Goal: Task Accomplishment & Management: Manage account settings

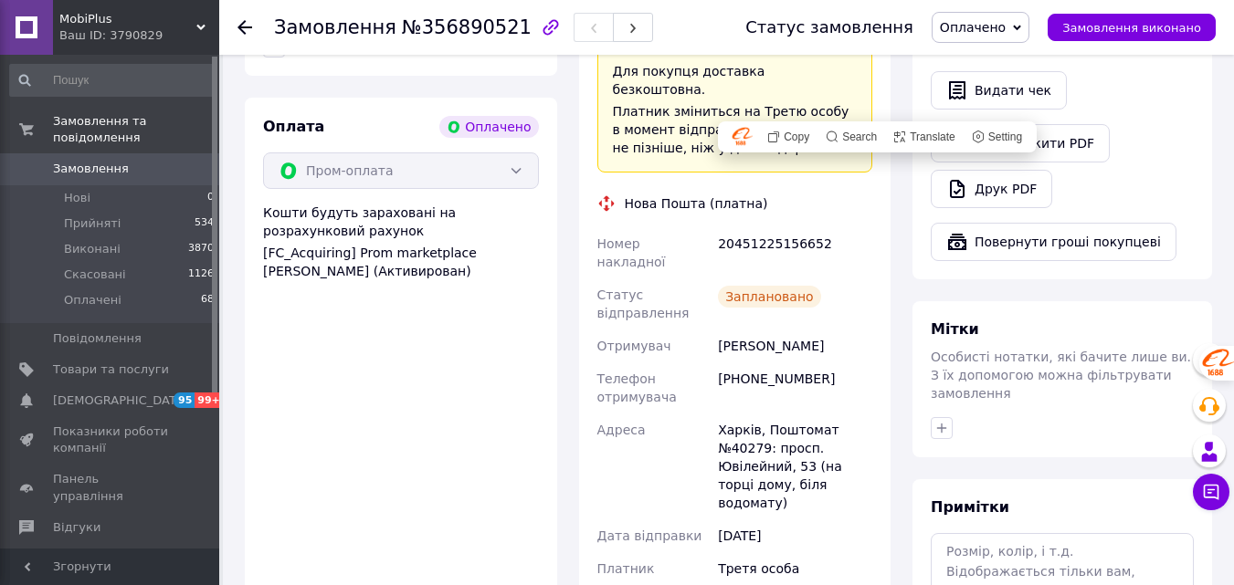
click at [195, 24] on span "MobiPlus" at bounding box center [127, 19] width 137 height 16
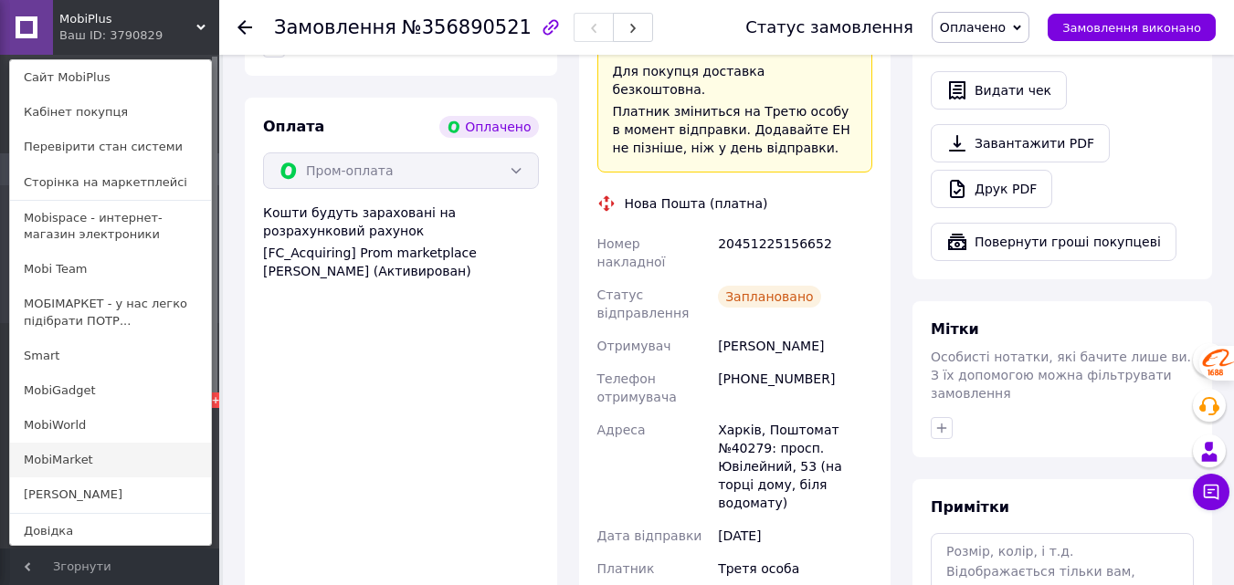
click at [103, 452] on link "MobiMarket" at bounding box center [110, 460] width 201 height 35
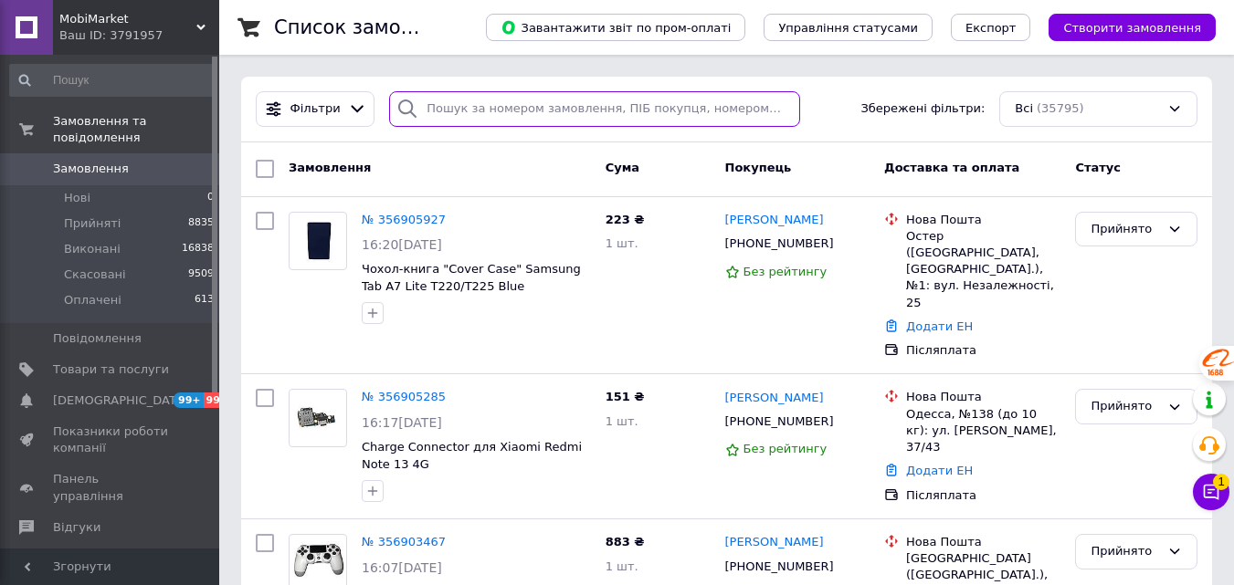
click at [517, 98] on input "search" at bounding box center [594, 109] width 410 height 36
paste input "PR356903104"
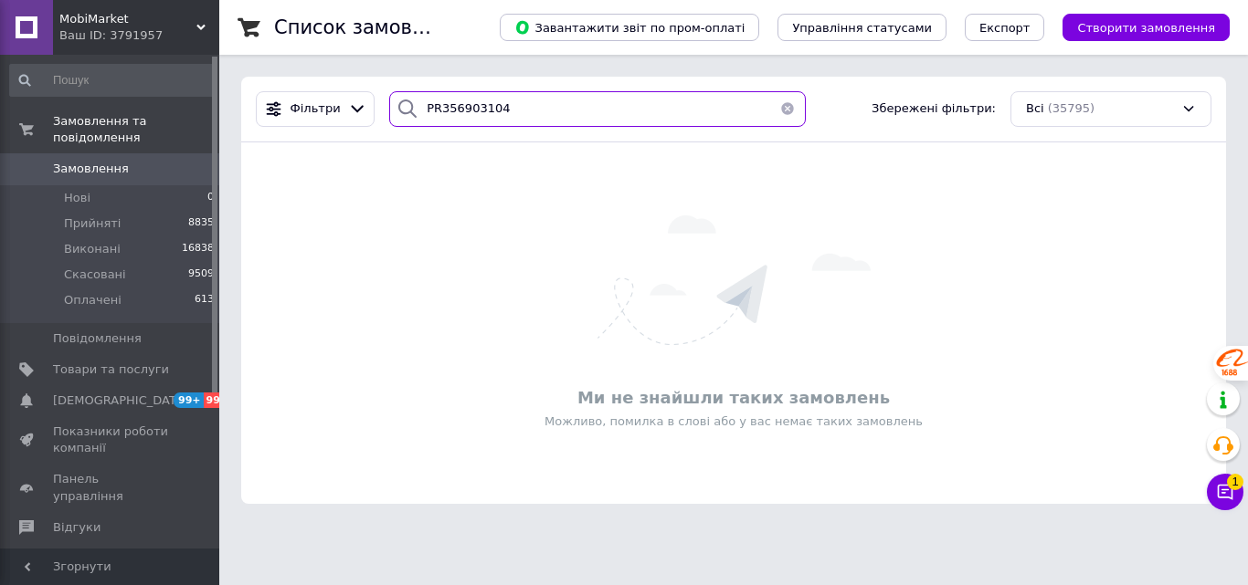
click at [433, 110] on input "PR356903104" at bounding box center [597, 109] width 416 height 36
type input "356903104"
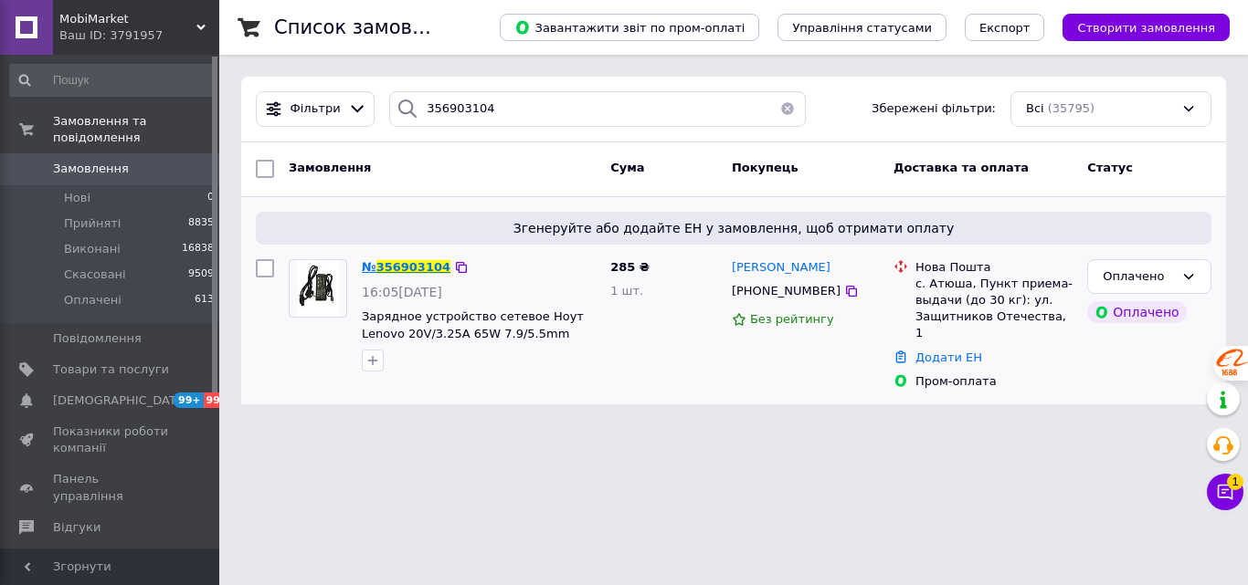
click at [414, 268] on span "356903104" at bounding box center [413, 267] width 74 height 14
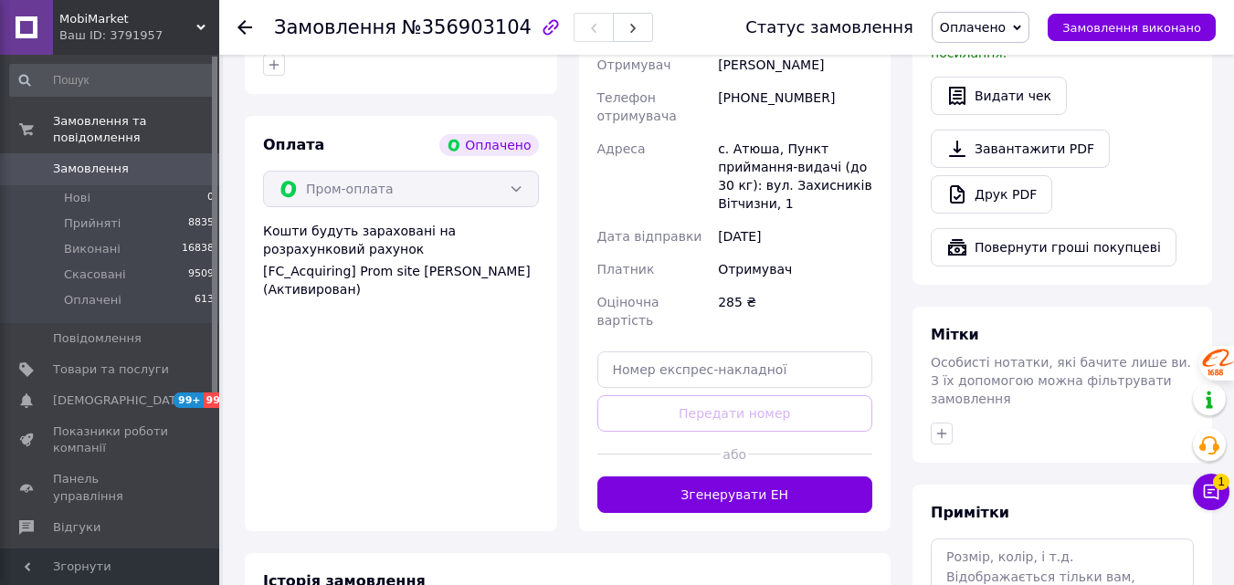
scroll to position [639, 0]
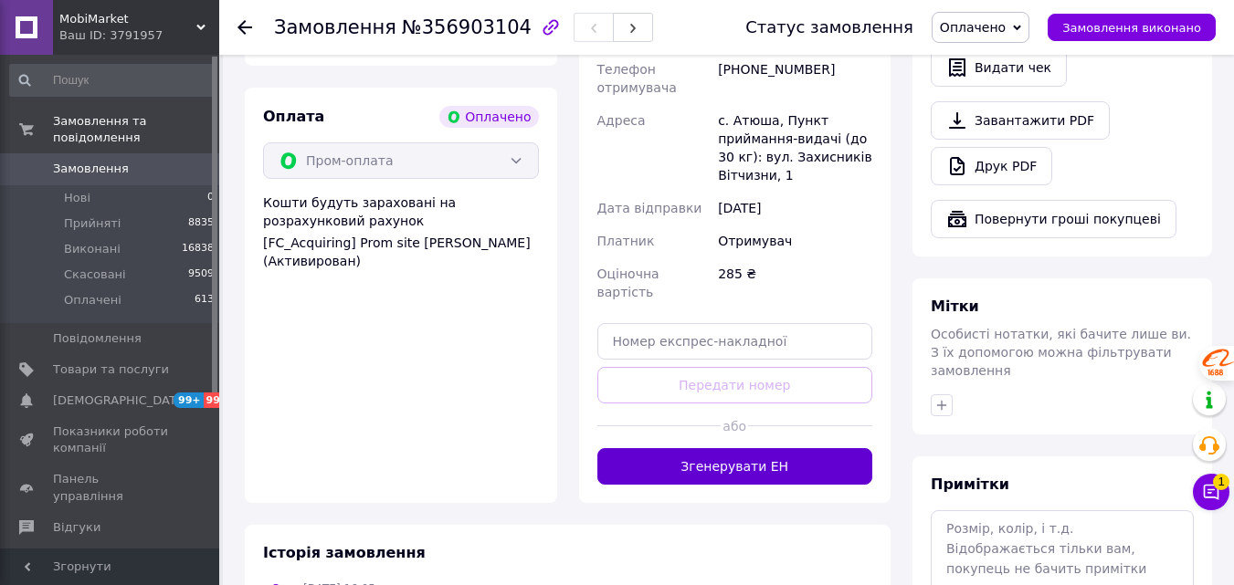
click at [714, 448] on button "Згенерувати ЕН" at bounding box center [735, 466] width 276 height 37
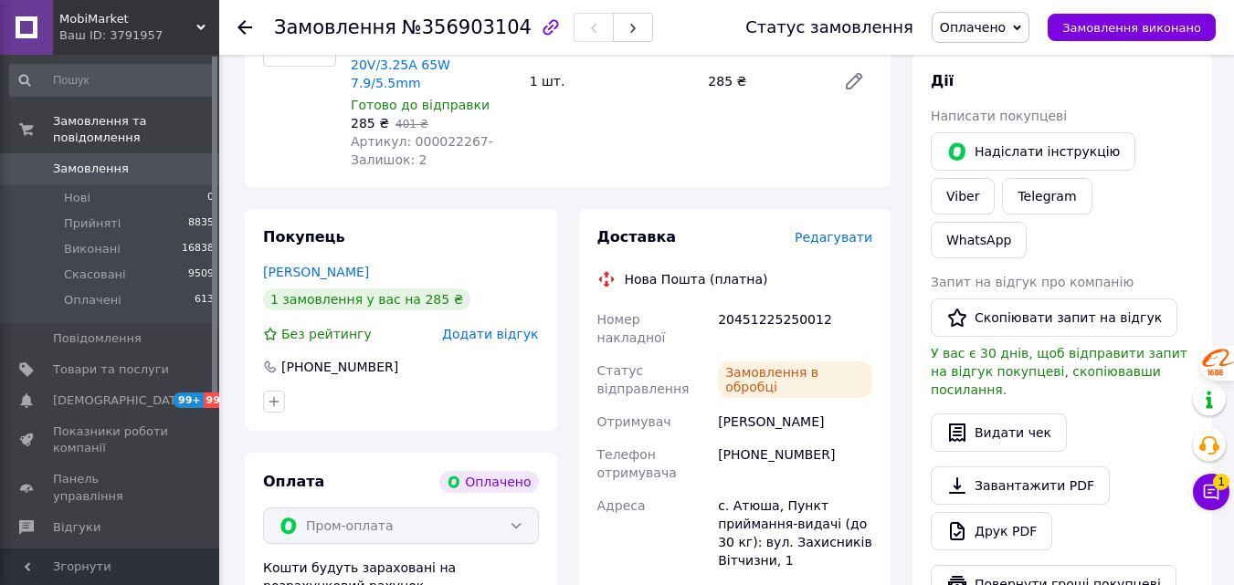
click at [758, 303] on div "20451225250012" at bounding box center [795, 328] width 162 height 51
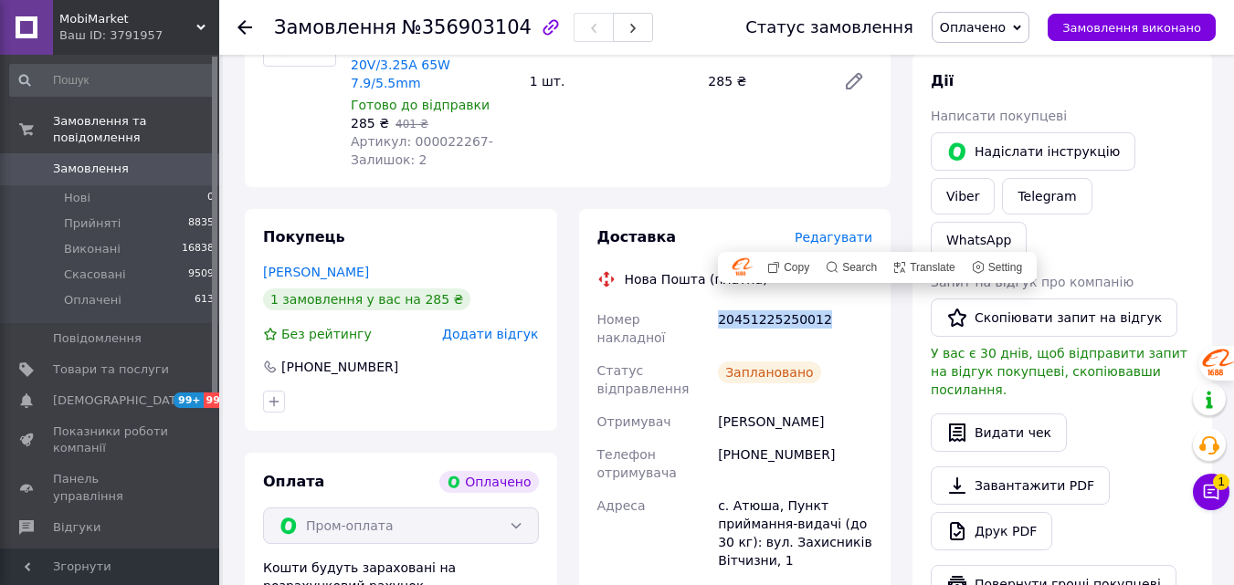
copy div "20451225250012"
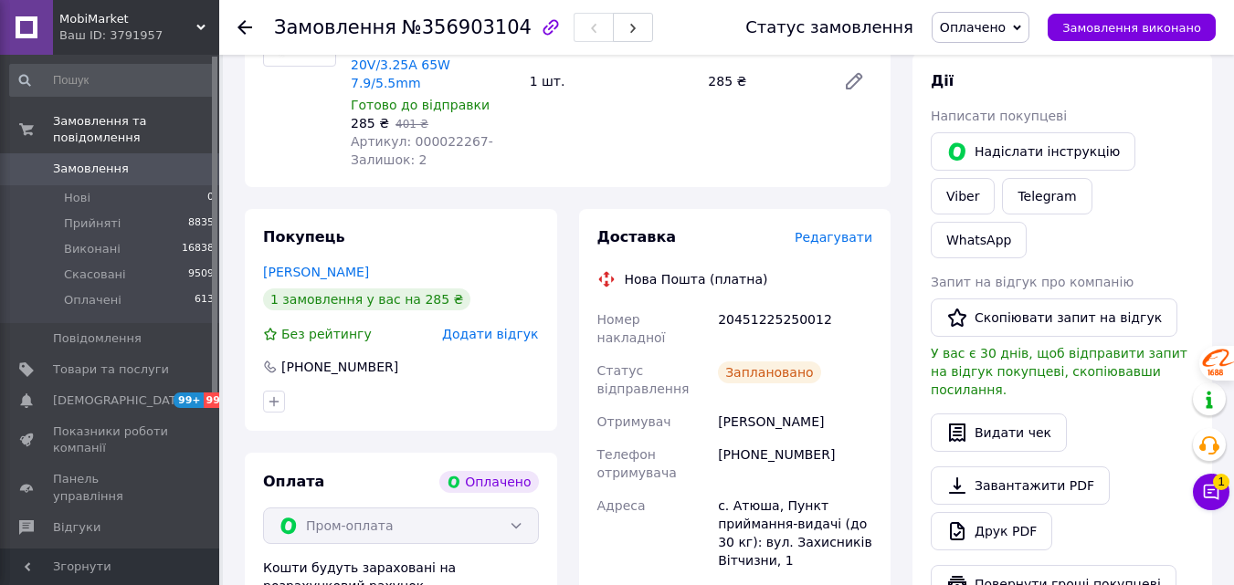
click at [242, 28] on use at bounding box center [244, 27] width 15 height 15
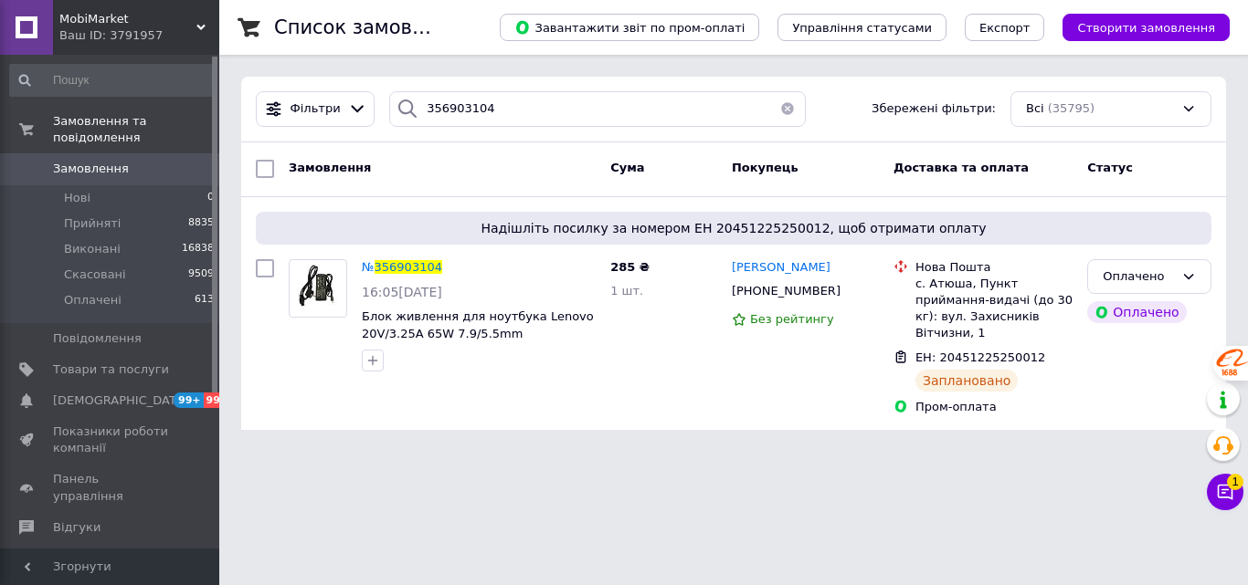
click at [787, 108] on button "button" at bounding box center [787, 109] width 37 height 36
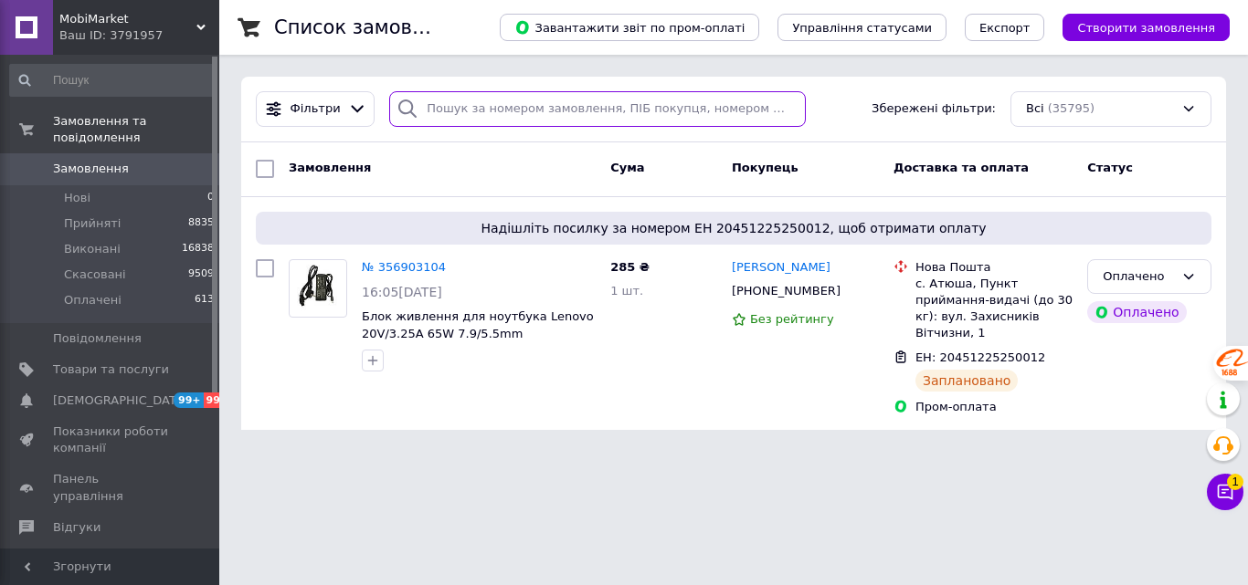
click at [689, 111] on input "search" at bounding box center [597, 109] width 416 height 36
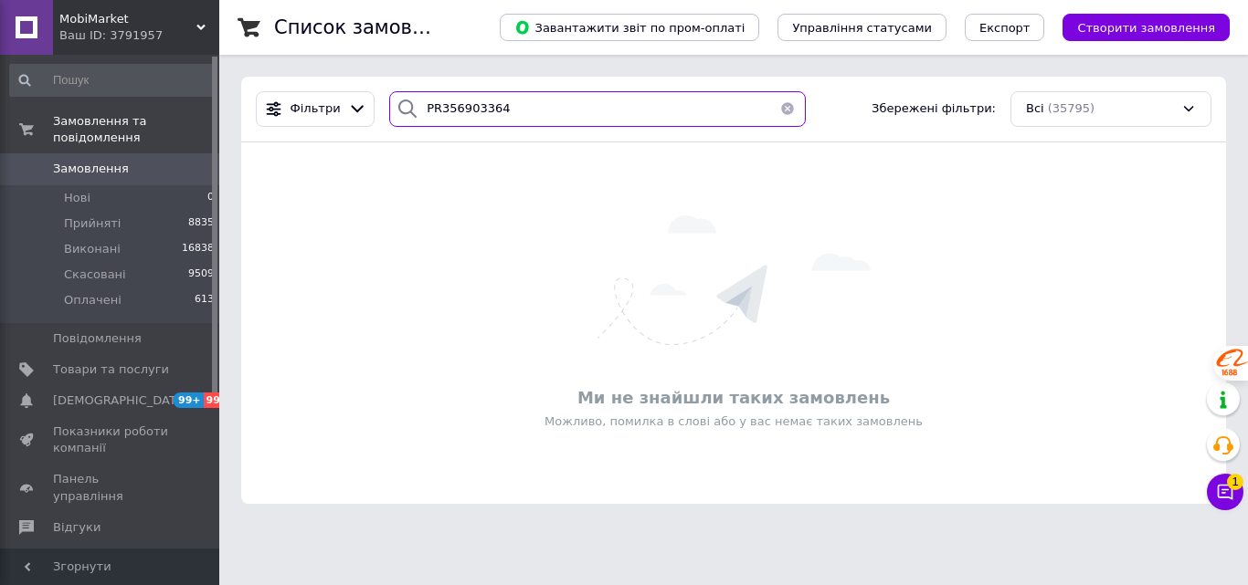
click at [432, 111] on input "PR356903364" at bounding box center [597, 109] width 416 height 36
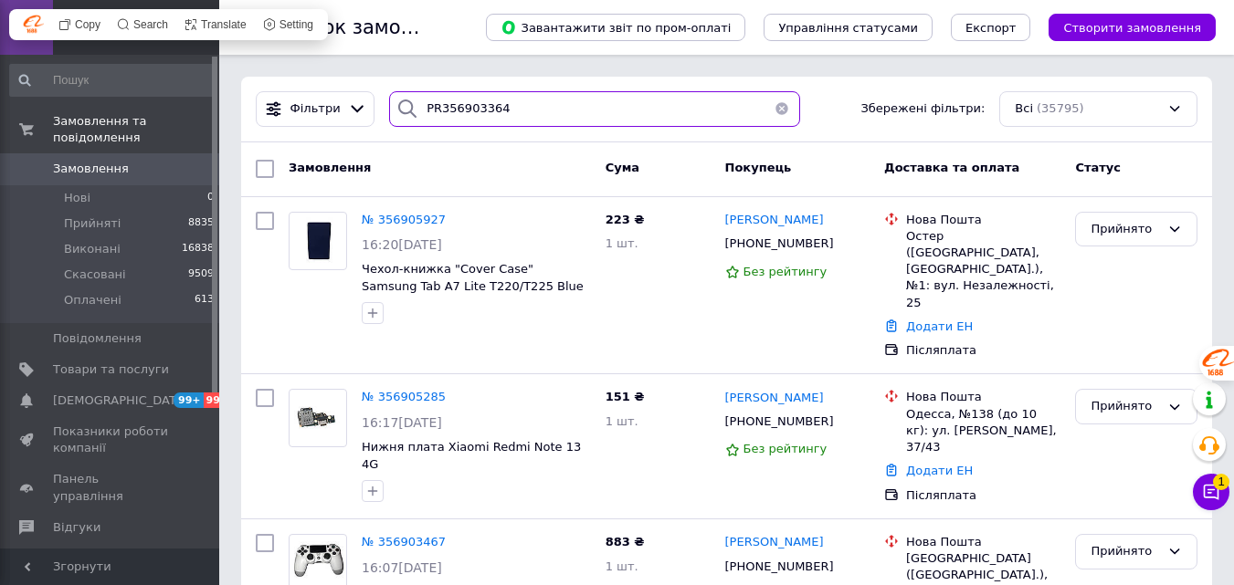
click at [434, 114] on input "PR356903364" at bounding box center [594, 109] width 410 height 36
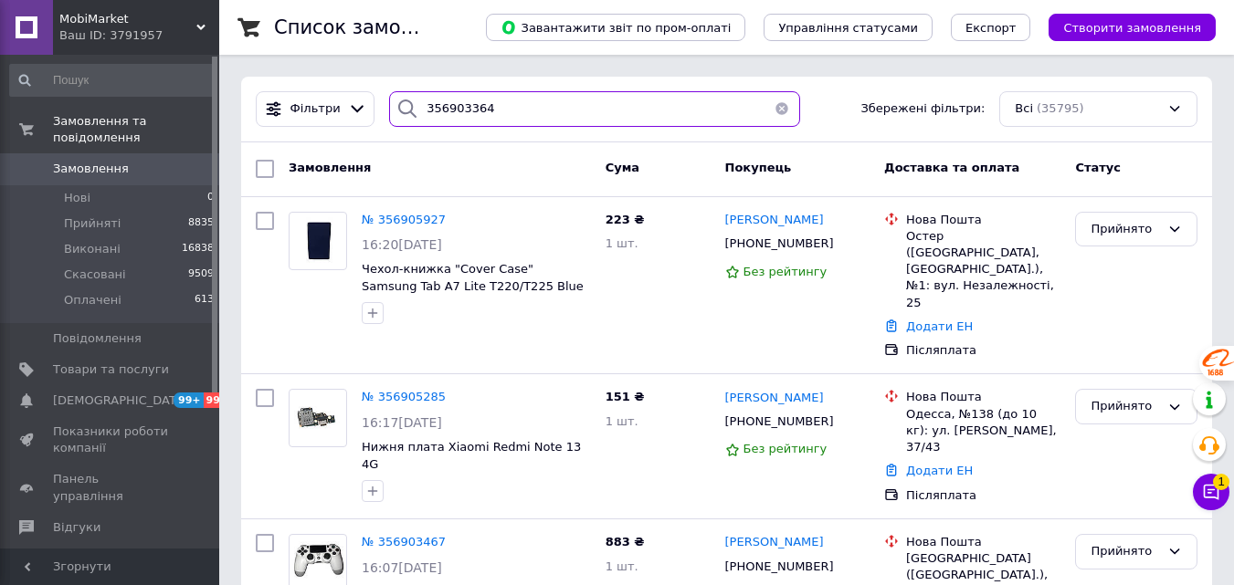
type input "356903364"
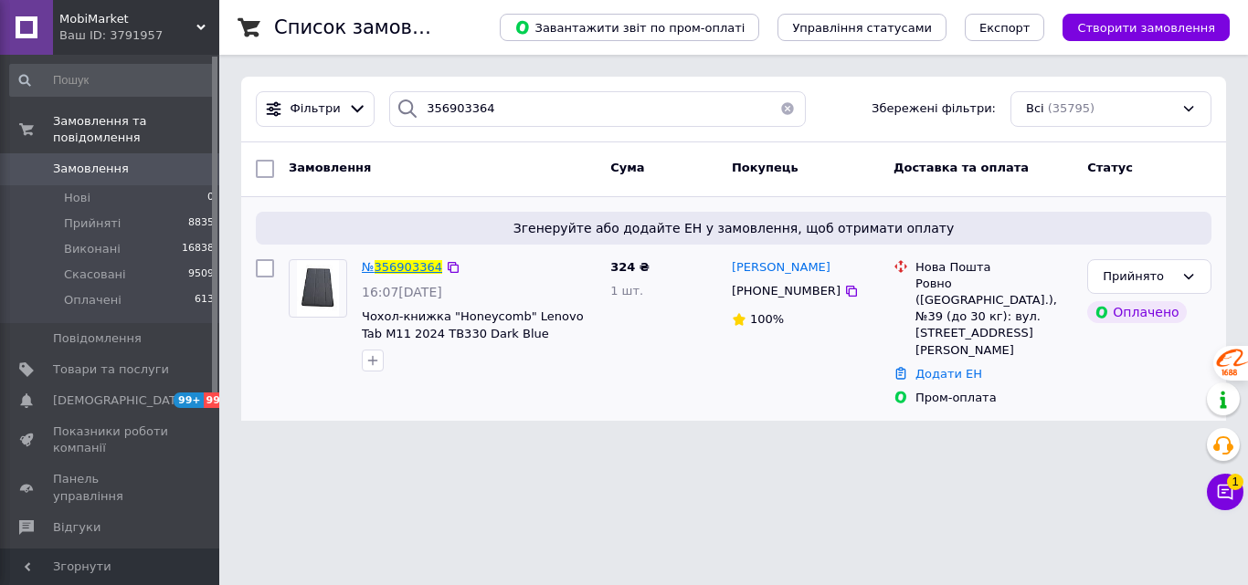
click at [413, 274] on span "356903364" at bounding box center [408, 267] width 68 height 14
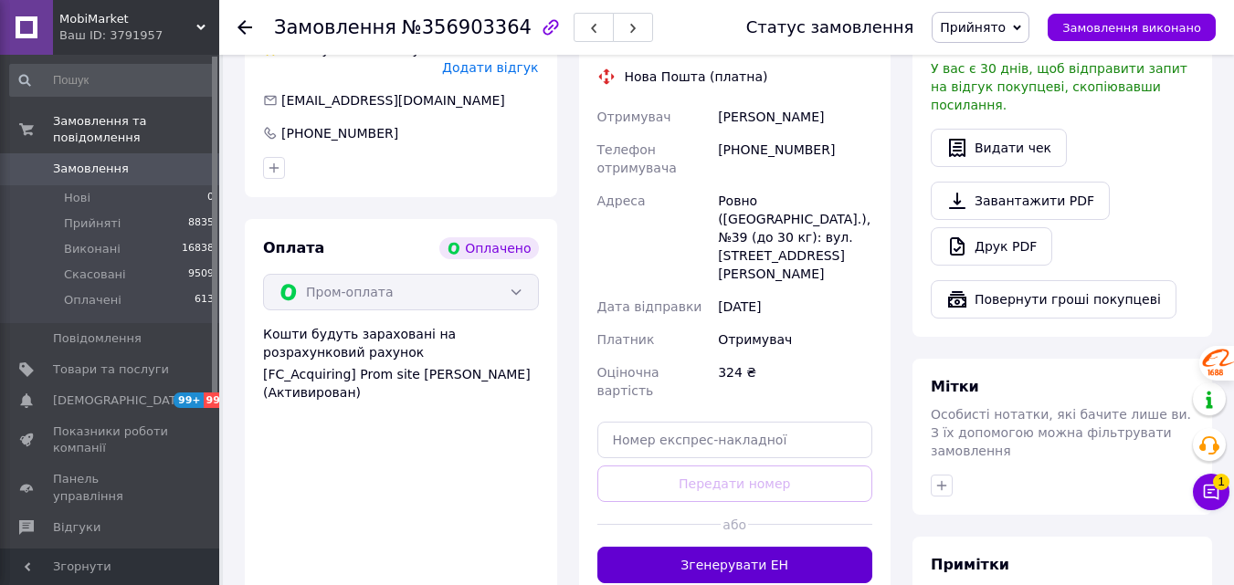
scroll to position [639, 0]
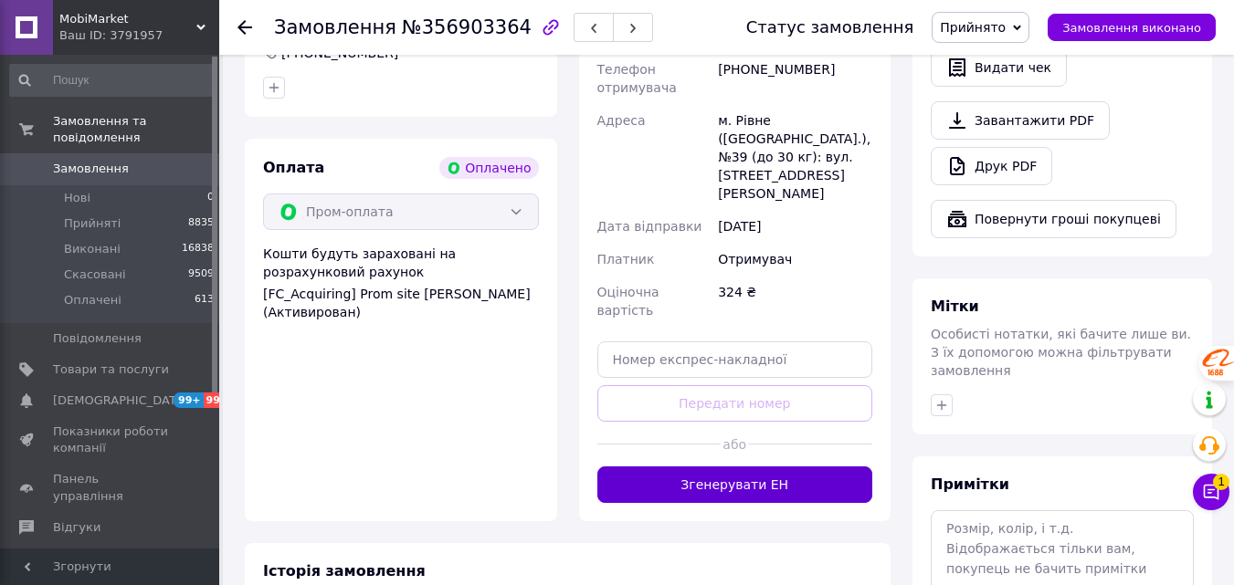
click at [819, 467] on button "Згенерувати ЕН" at bounding box center [735, 485] width 276 height 37
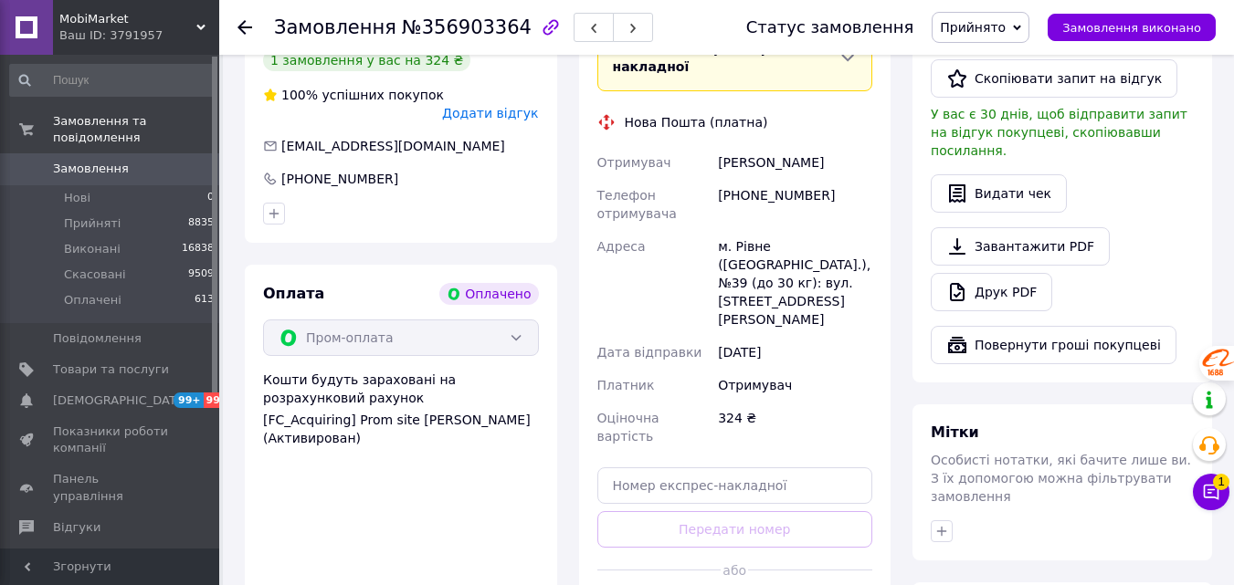
scroll to position [457, 0]
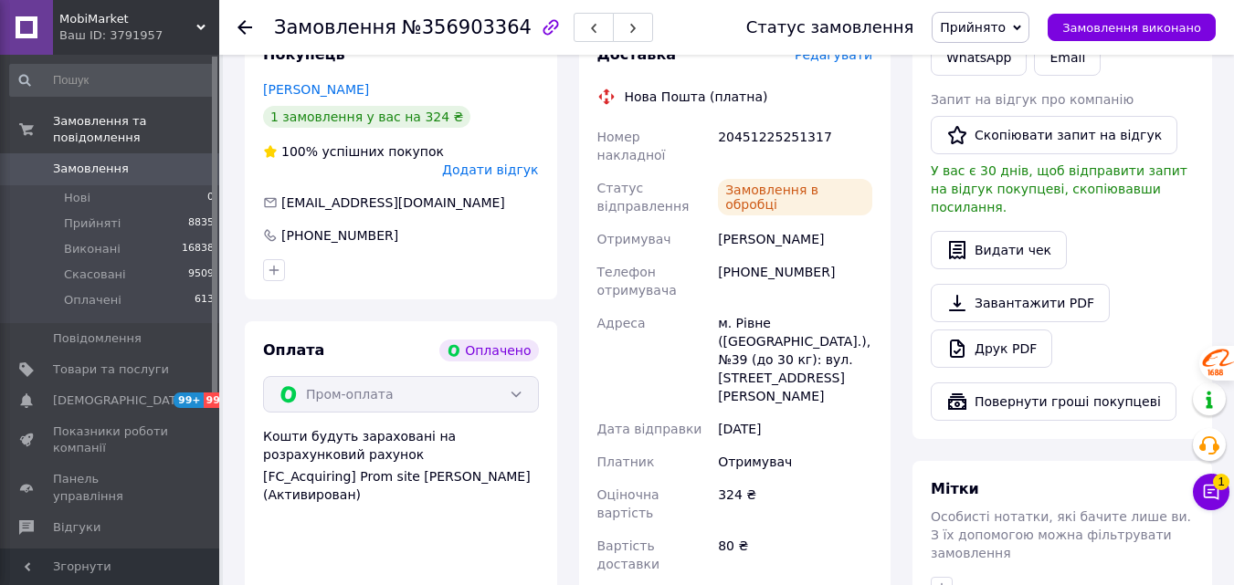
click at [793, 121] on div "20451225251317" at bounding box center [795, 146] width 162 height 51
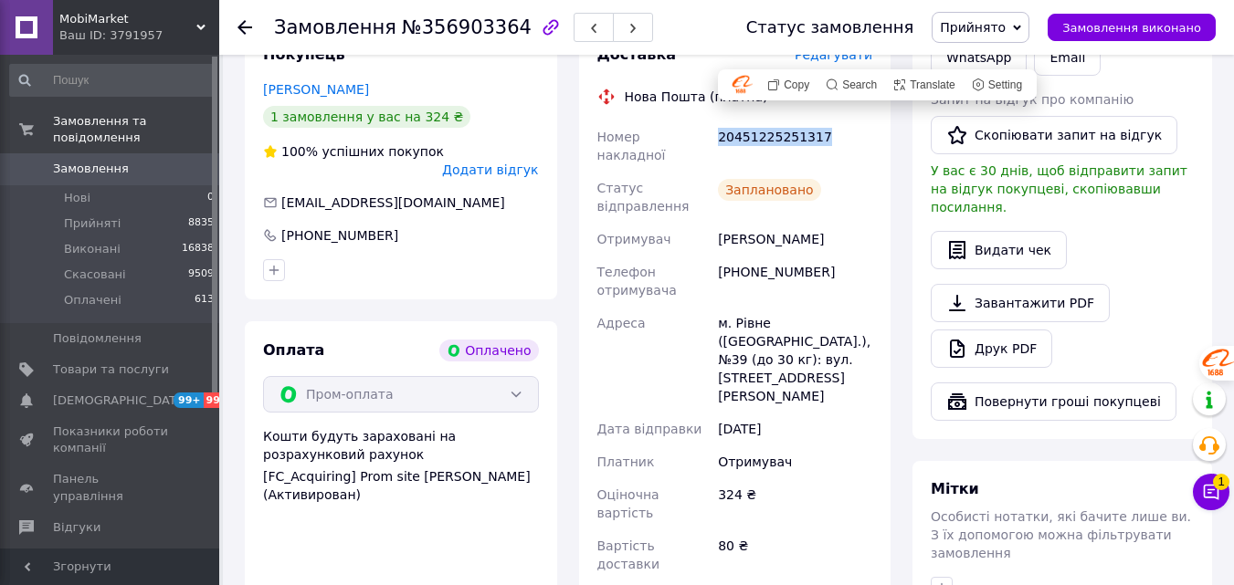
copy div "20451225251317"
click at [1213, 497] on icon at bounding box center [1212, 493] width 16 height 16
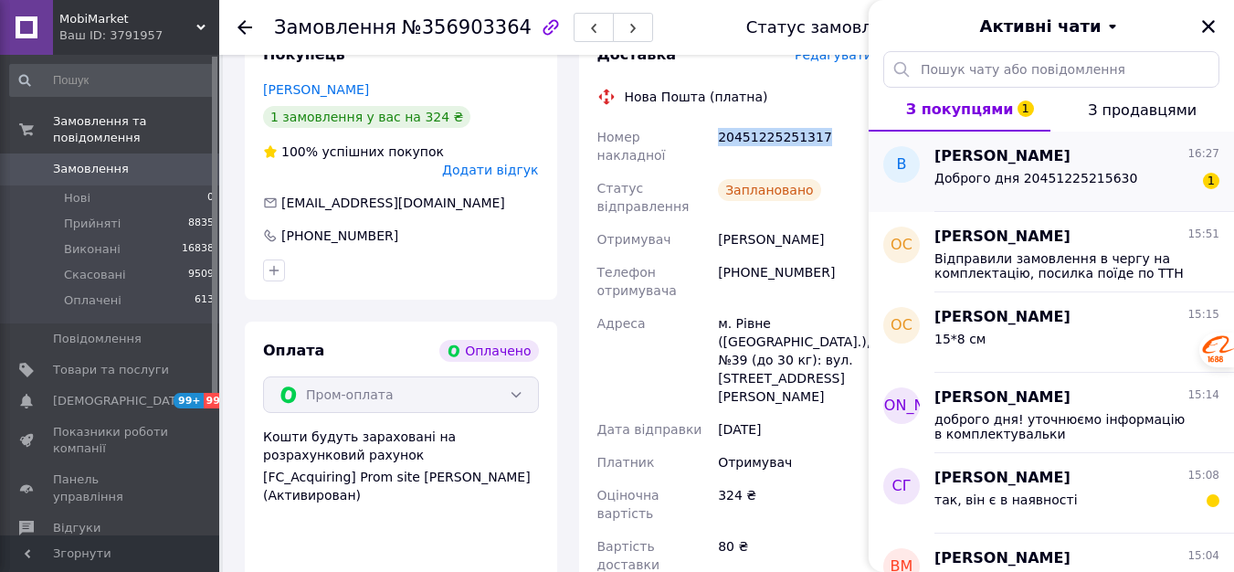
click at [999, 180] on span "Доброго дня 20451225215630" at bounding box center [1035, 178] width 203 height 15
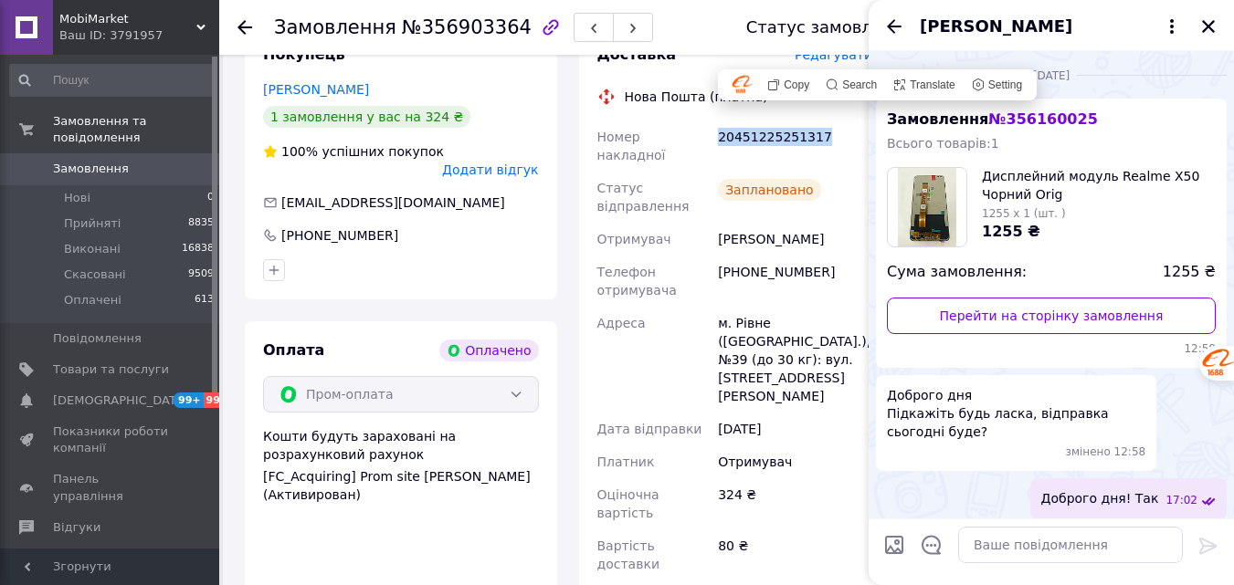
scroll to position [951, 0]
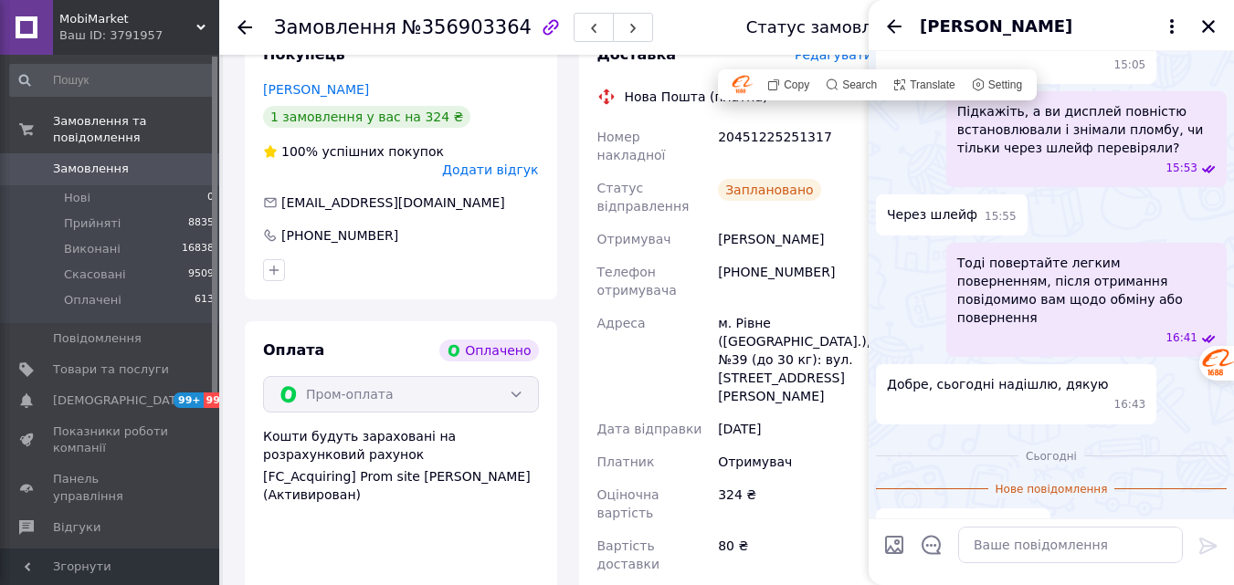
click at [964, 520] on span "Доброго дня 20451225215630" at bounding box center [944, 547] width 114 height 55
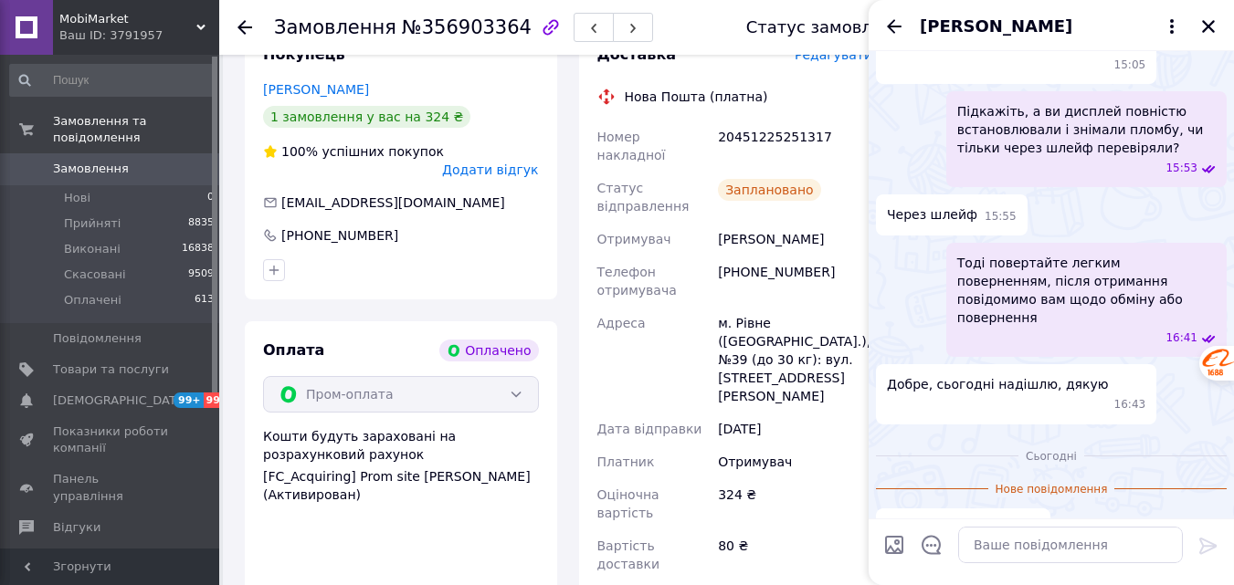
click at [964, 520] on span "Доброго дня 20451225215630" at bounding box center [944, 547] width 114 height 55
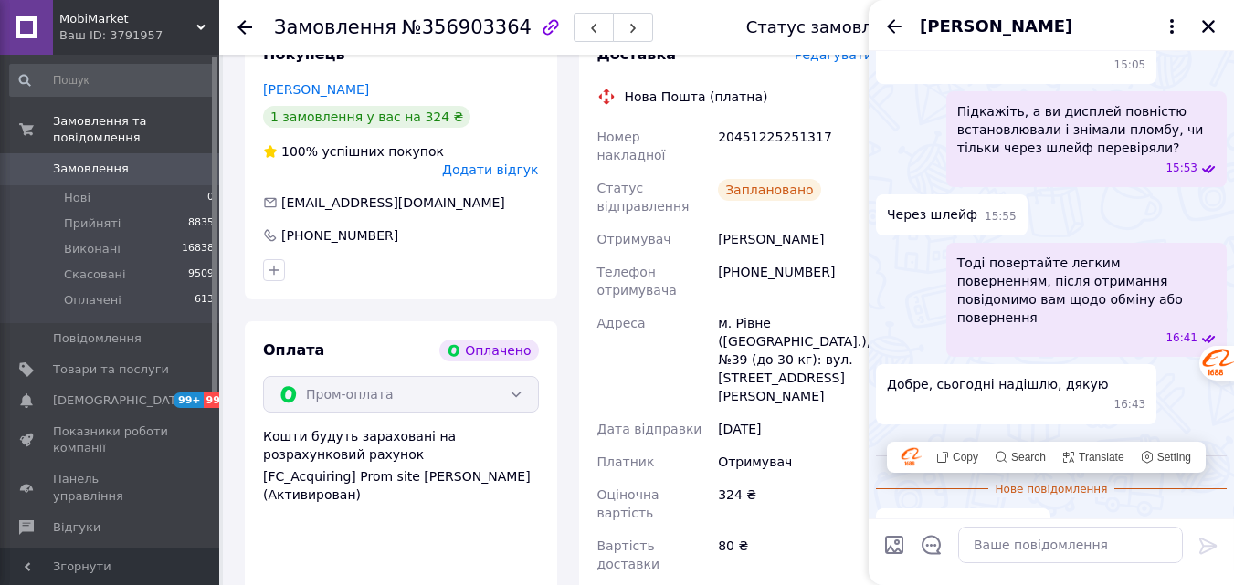
click at [991, 432] on div "Сьогодні Нове повідомлення Доброго дня 20451225215630 16:27" at bounding box center [1051, 512] width 365 height 161
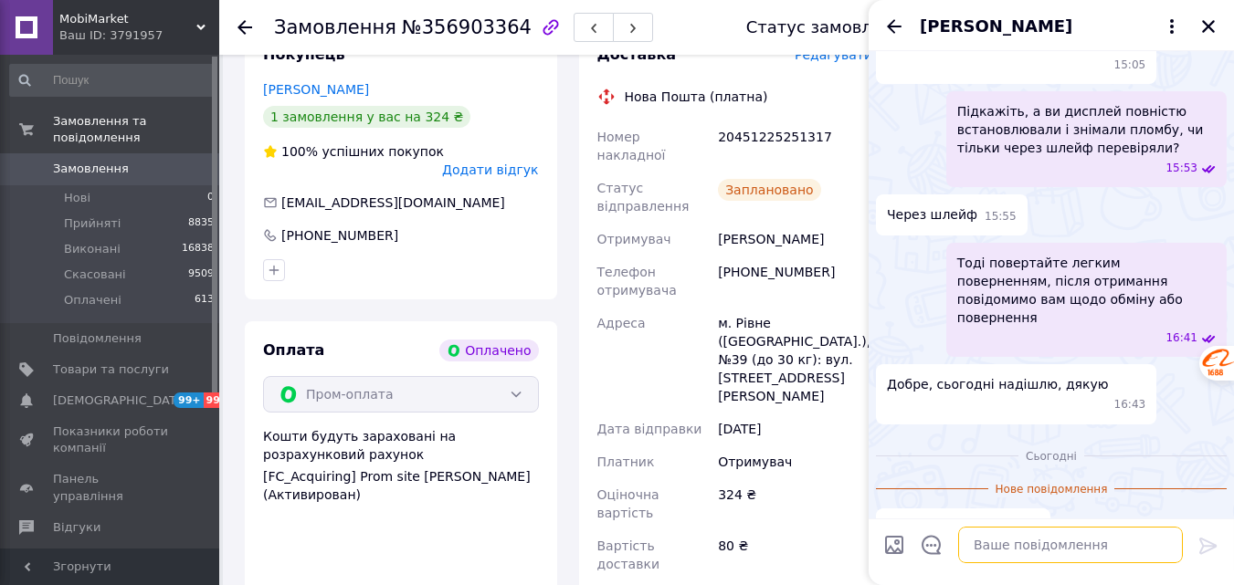
click at [1021, 552] on textarea at bounding box center [1070, 545] width 225 height 37
click at [1212, 37] on button "Закрити" at bounding box center [1208, 27] width 22 height 22
